Goal: Task Accomplishment & Management: Manage account settings

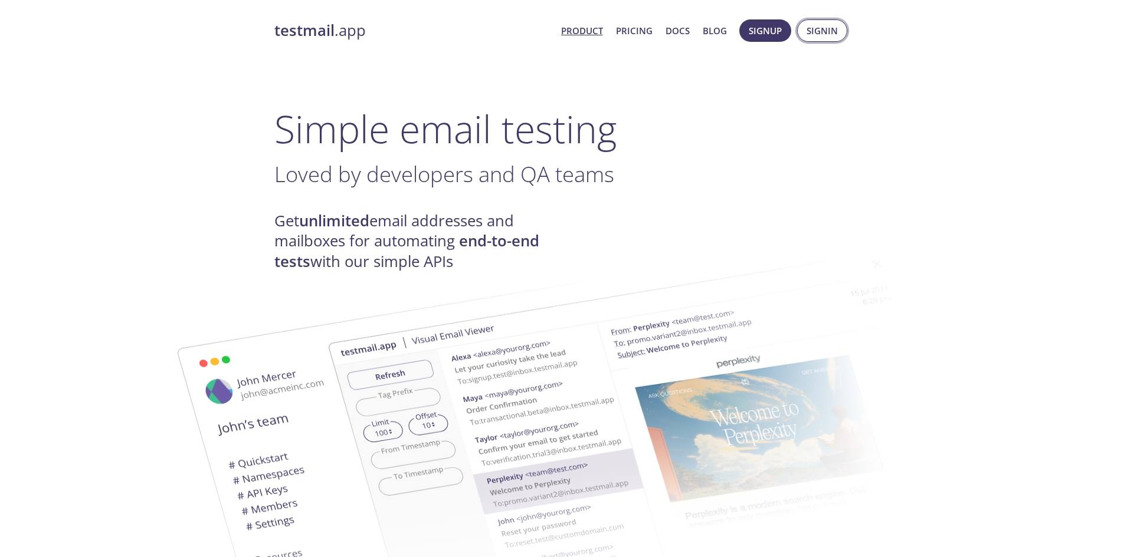
click at [813, 32] on span "Signin" at bounding box center [821, 30] width 31 height 15
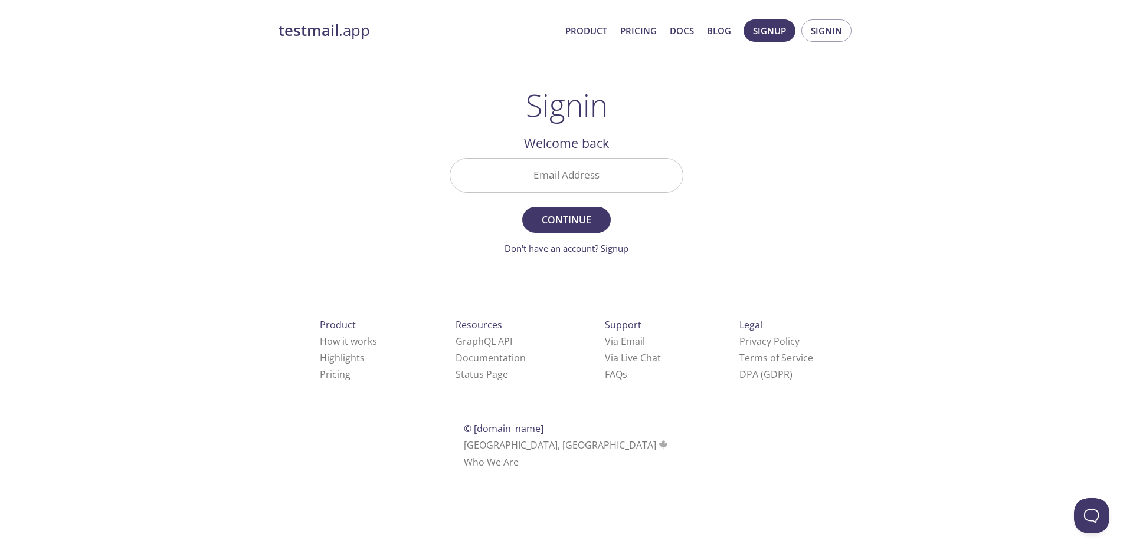
click at [592, 169] on input "Email Address" at bounding box center [566, 176] width 232 height 34
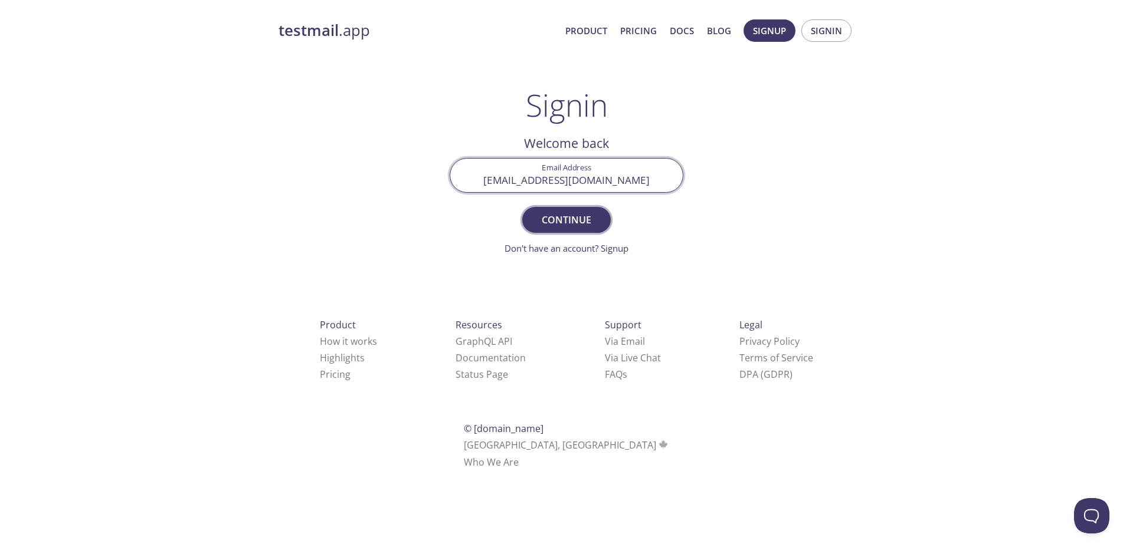
type input "edgeup.1016@gmail.com"
click at [585, 224] on span "Continue" at bounding box center [566, 220] width 63 height 17
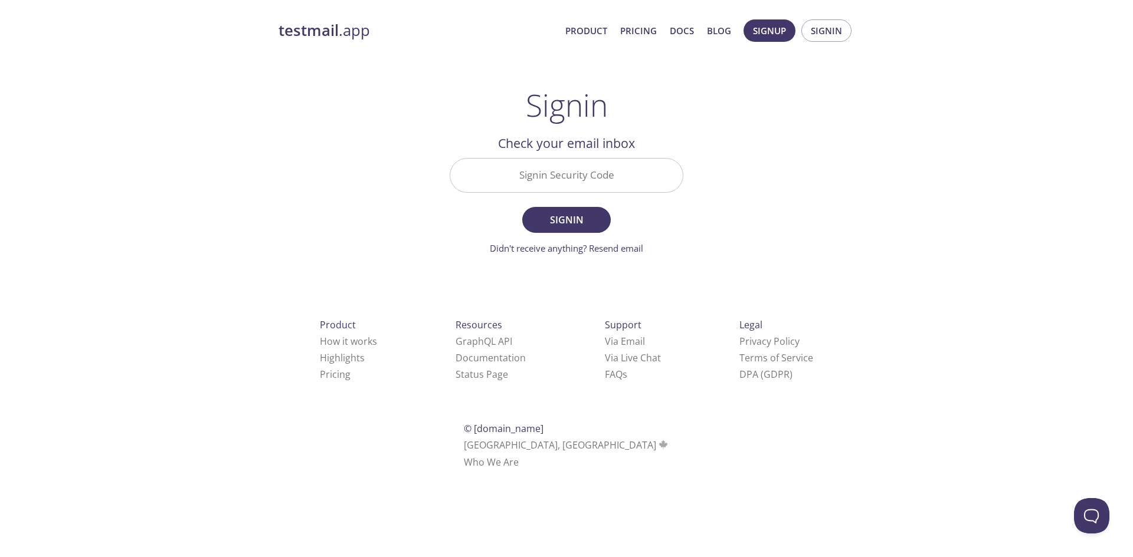
click at [573, 182] on input "Signin Security Code" at bounding box center [566, 176] width 232 height 34
paste input "FDY2NXF"
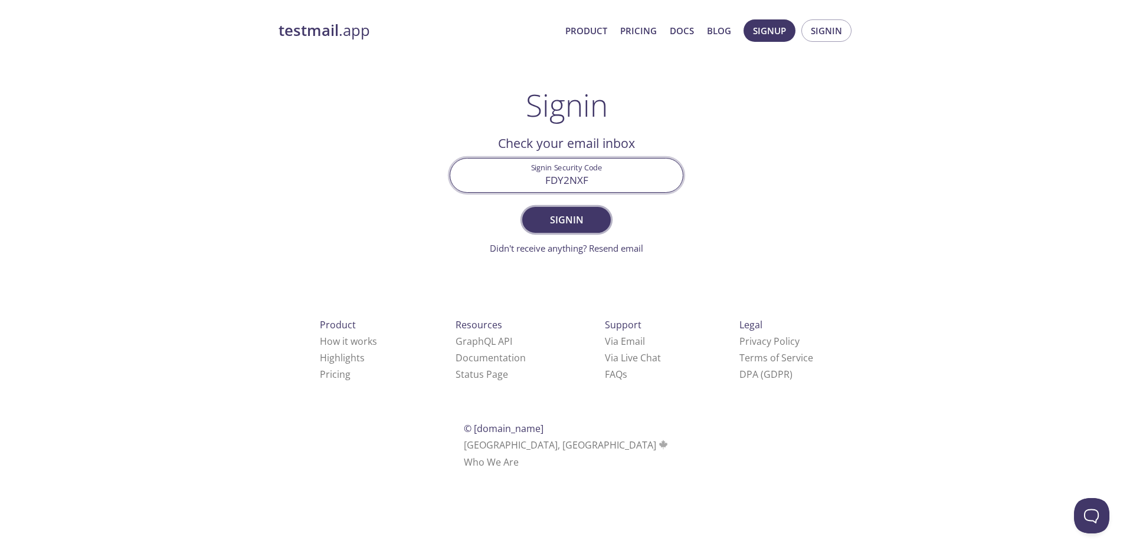
type input "FDY2NXF"
click at [576, 233] on button "Signin" at bounding box center [566, 220] width 88 height 26
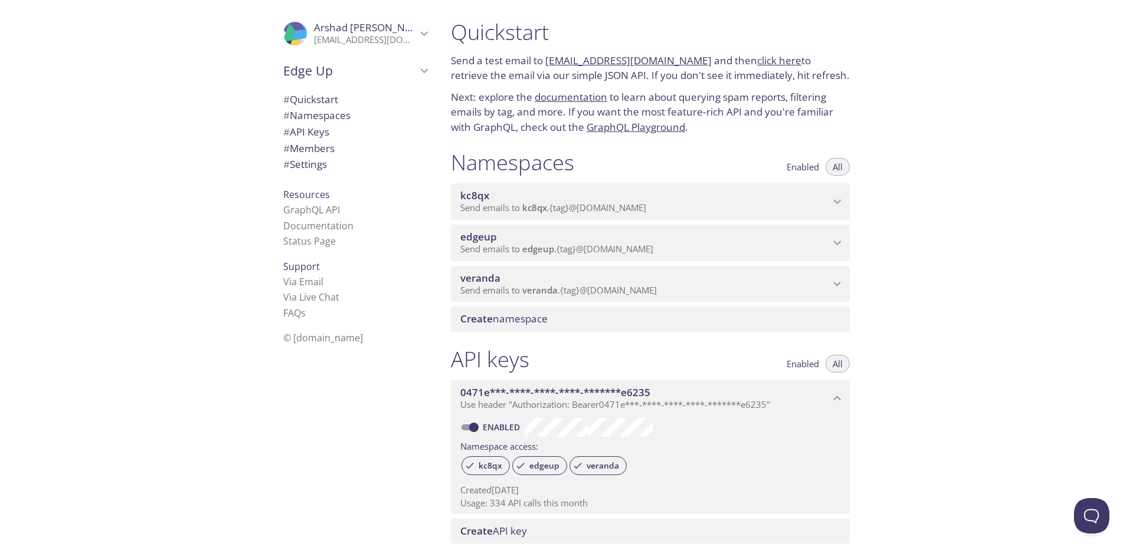
click at [839, 245] on icon "edgeup namespace" at bounding box center [836, 242] width 15 height 15
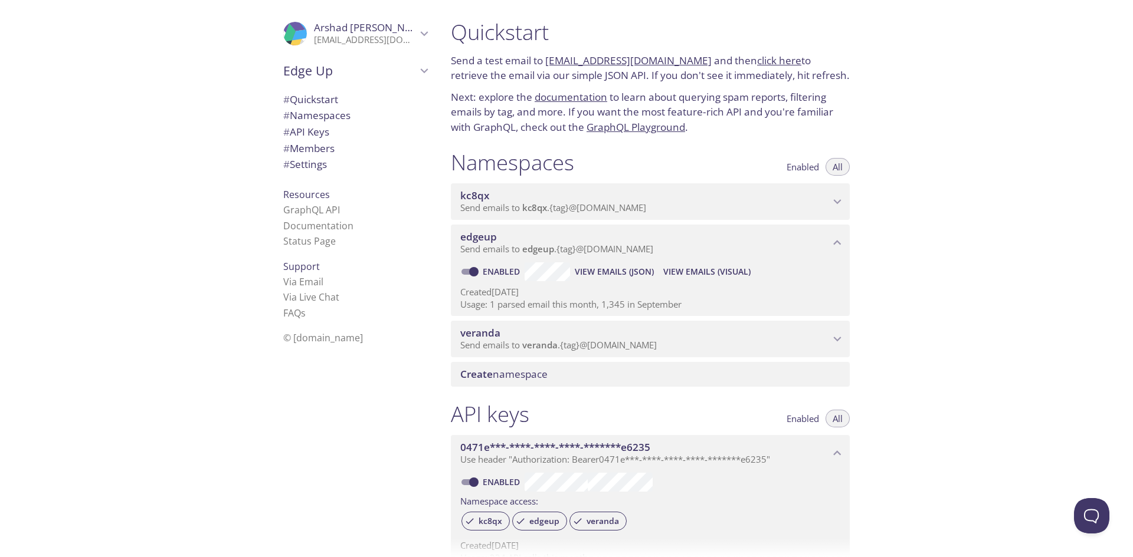
click at [699, 271] on span "View Emails (Visual)" at bounding box center [706, 272] width 87 height 14
